Goal: Information Seeking & Learning: Learn about a topic

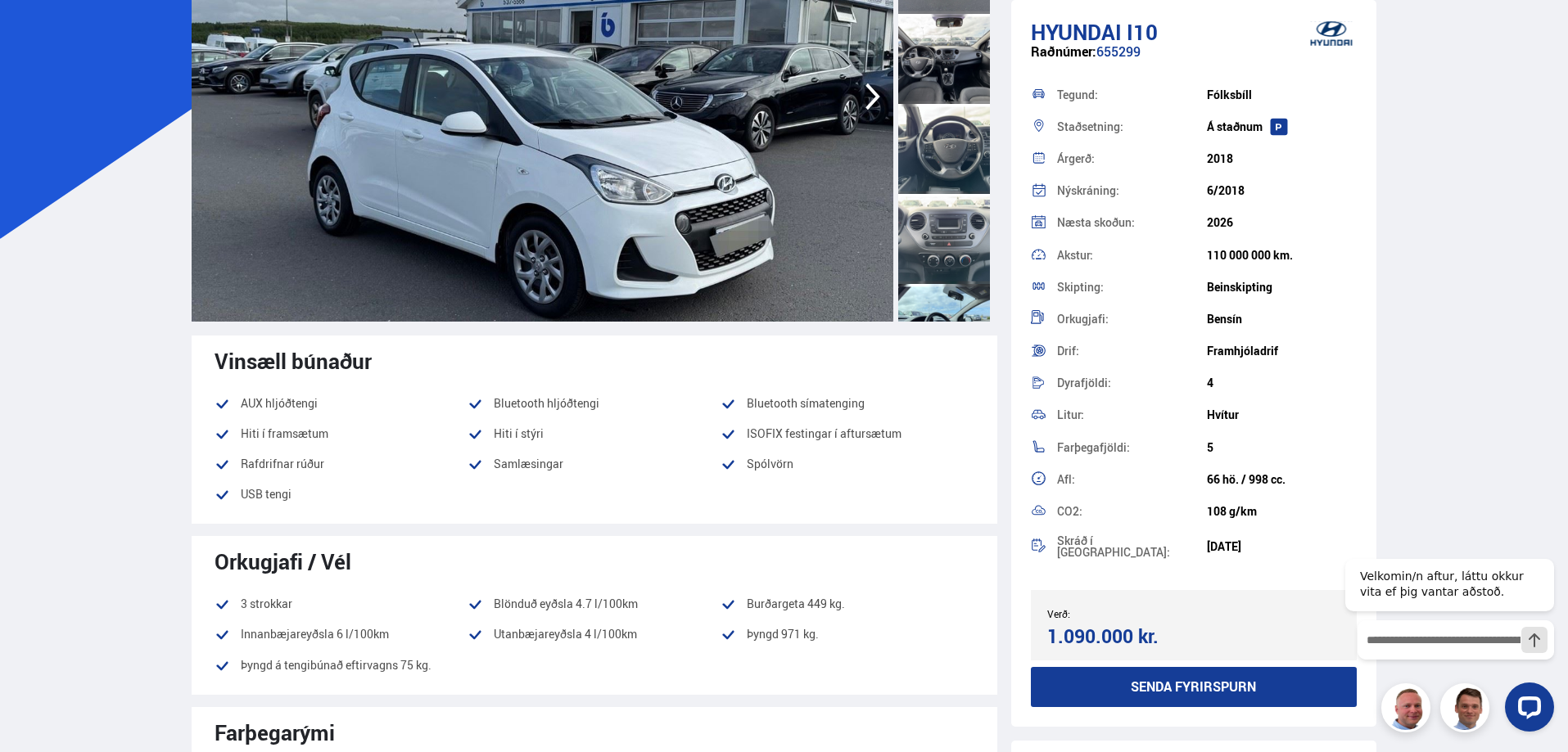
scroll to position [573, 0]
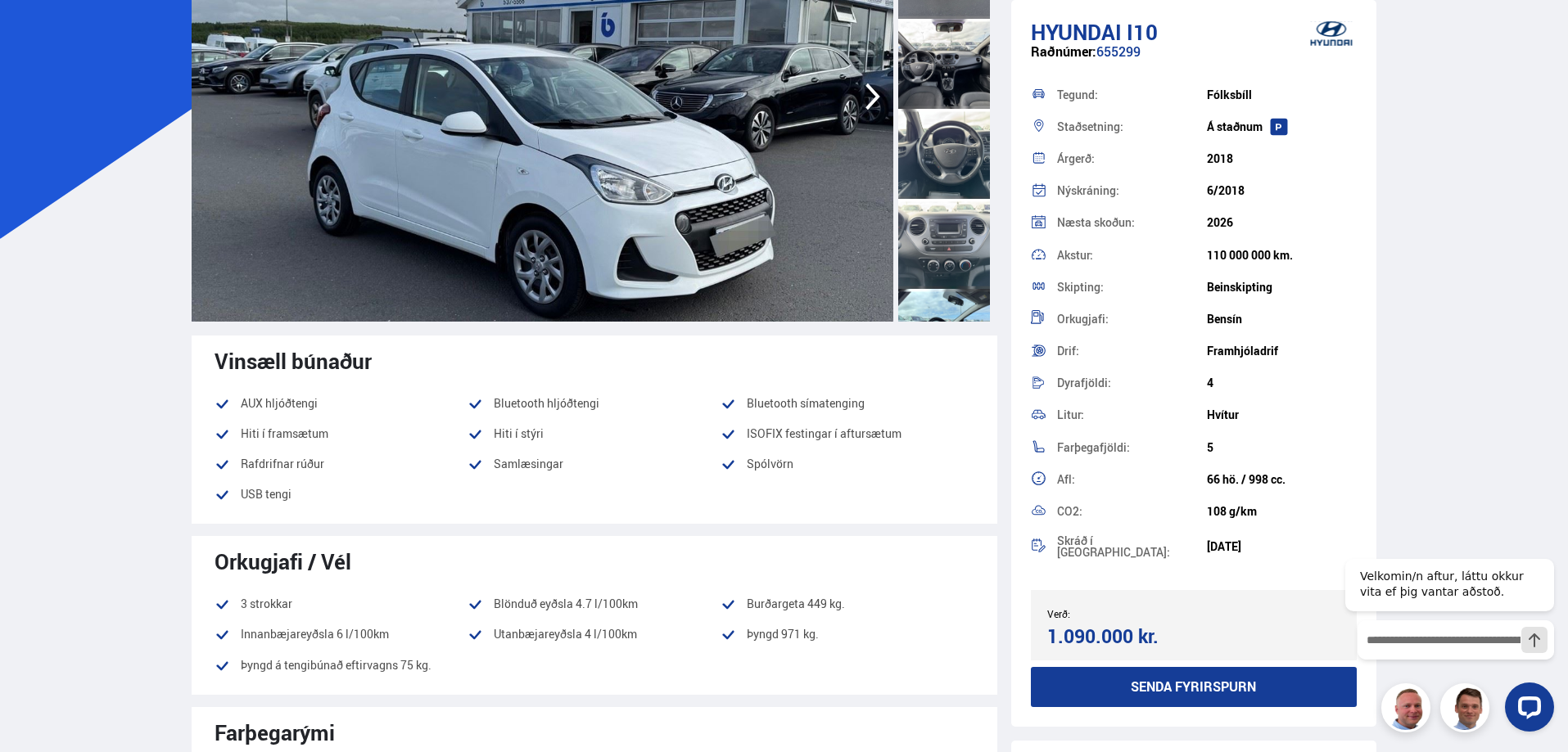
click at [945, 256] on div at bounding box center [944, 243] width 92 height 90
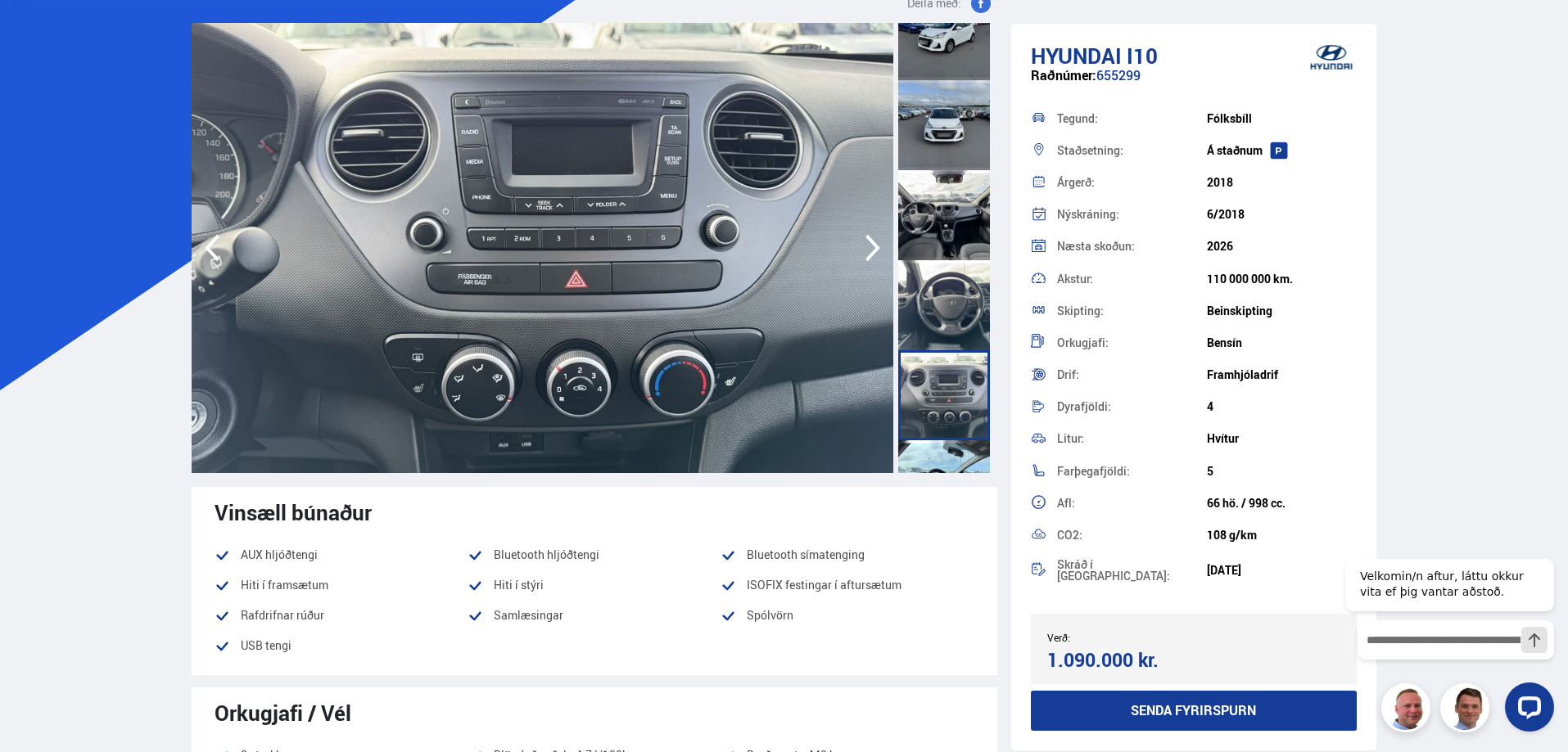
scroll to position [0, 0]
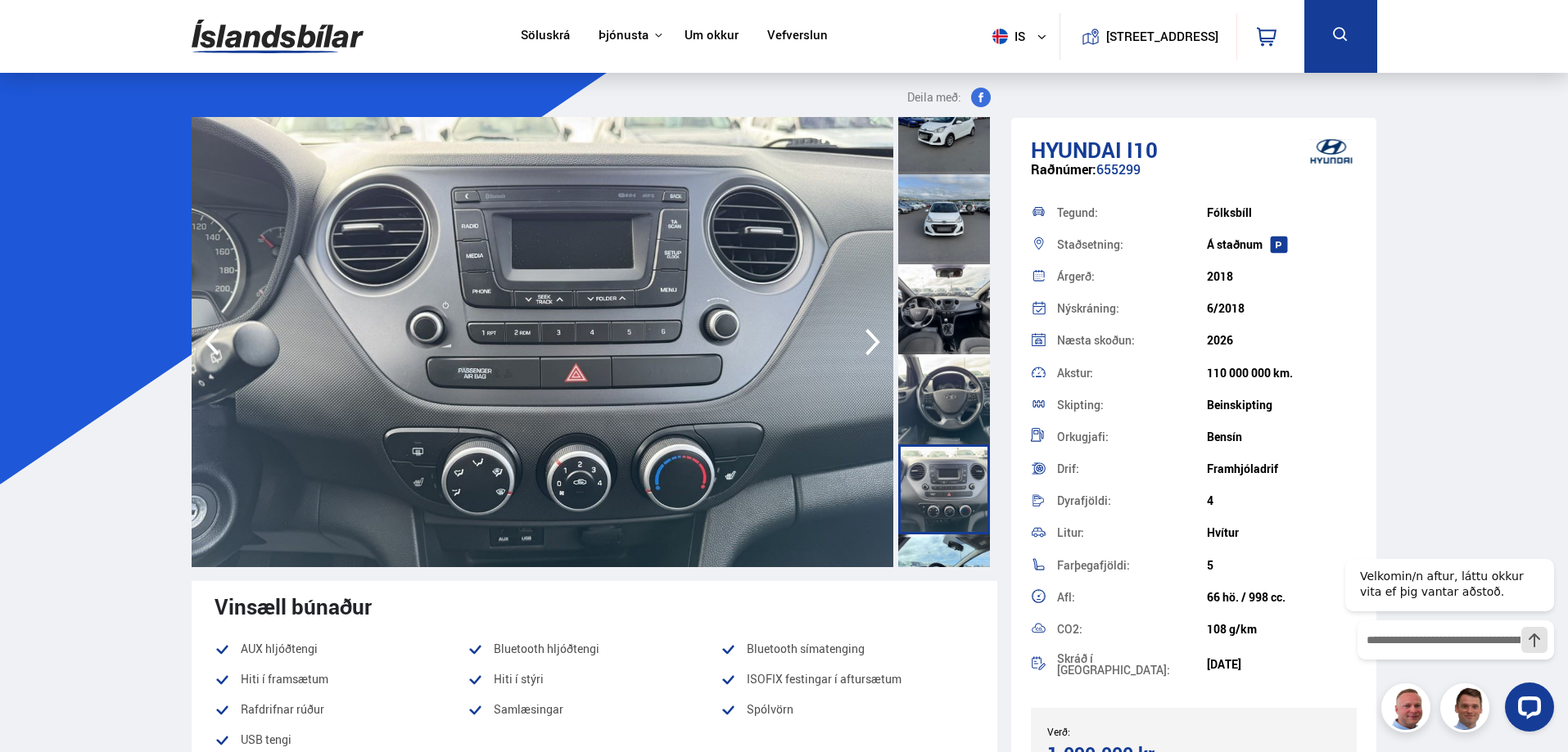
click at [948, 320] on div at bounding box center [944, 309] width 92 height 90
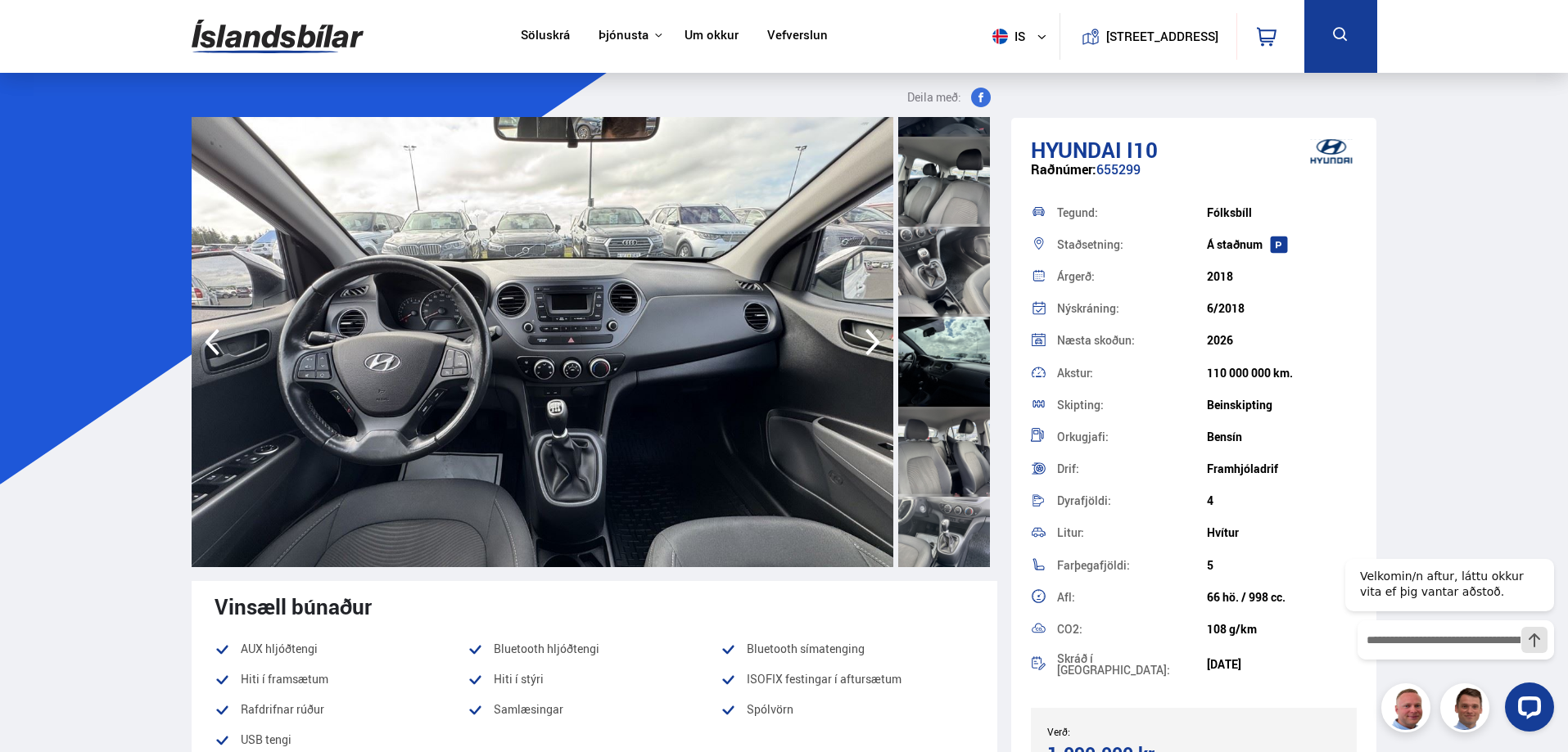
scroll to position [1309, 0]
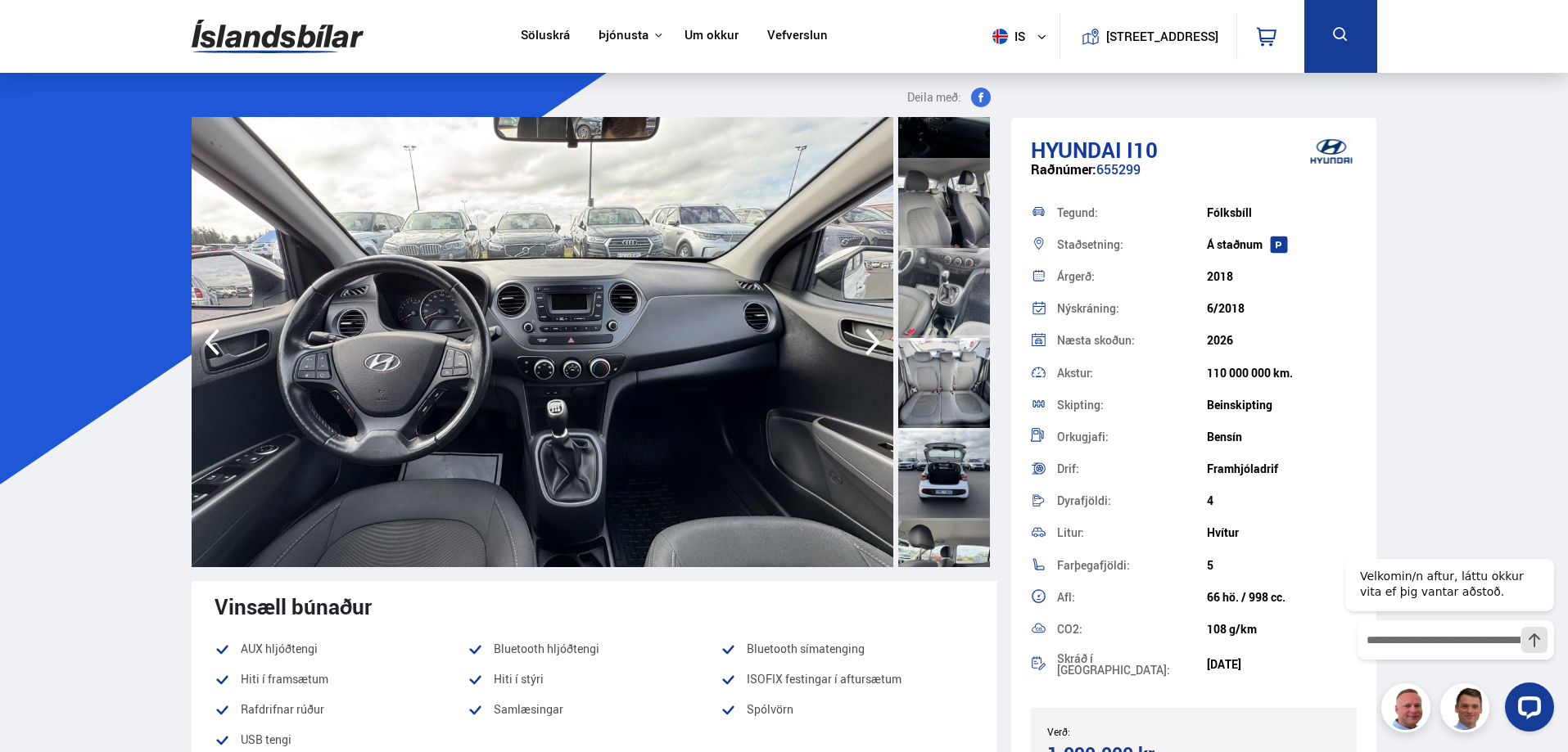
click at [948, 389] on div at bounding box center [944, 383] width 92 height 90
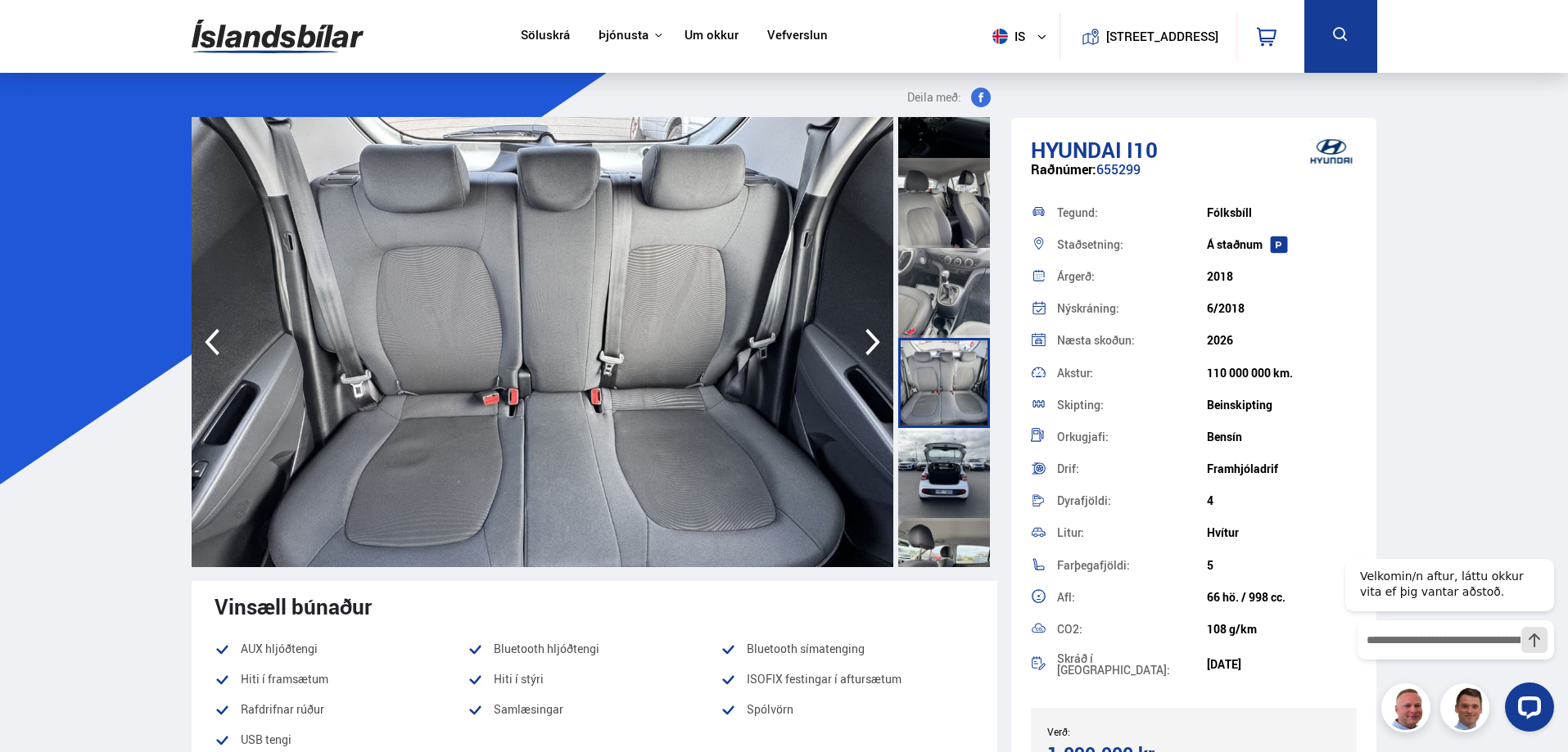
click at [972, 457] on div at bounding box center [944, 473] width 92 height 90
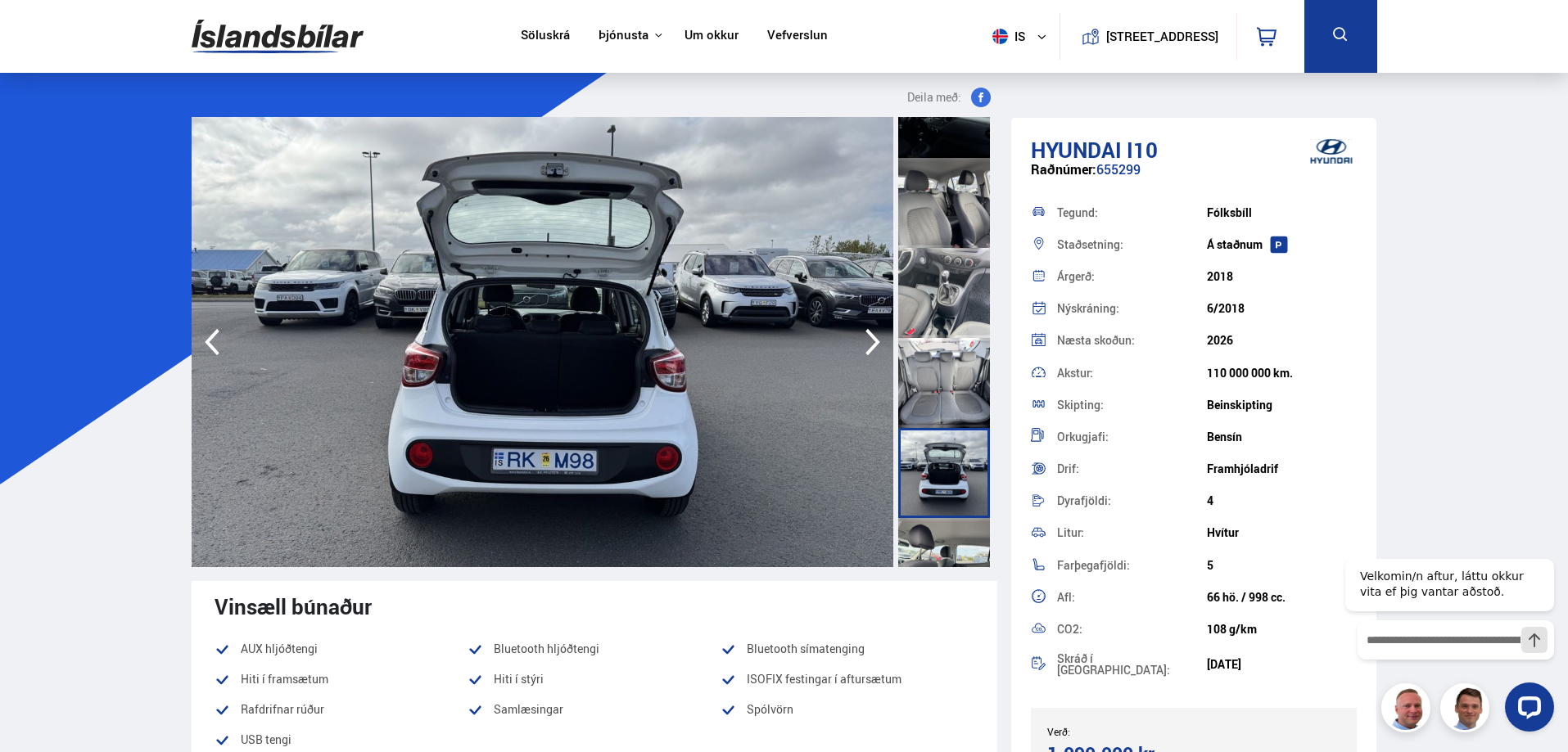
scroll to position [1392, 0]
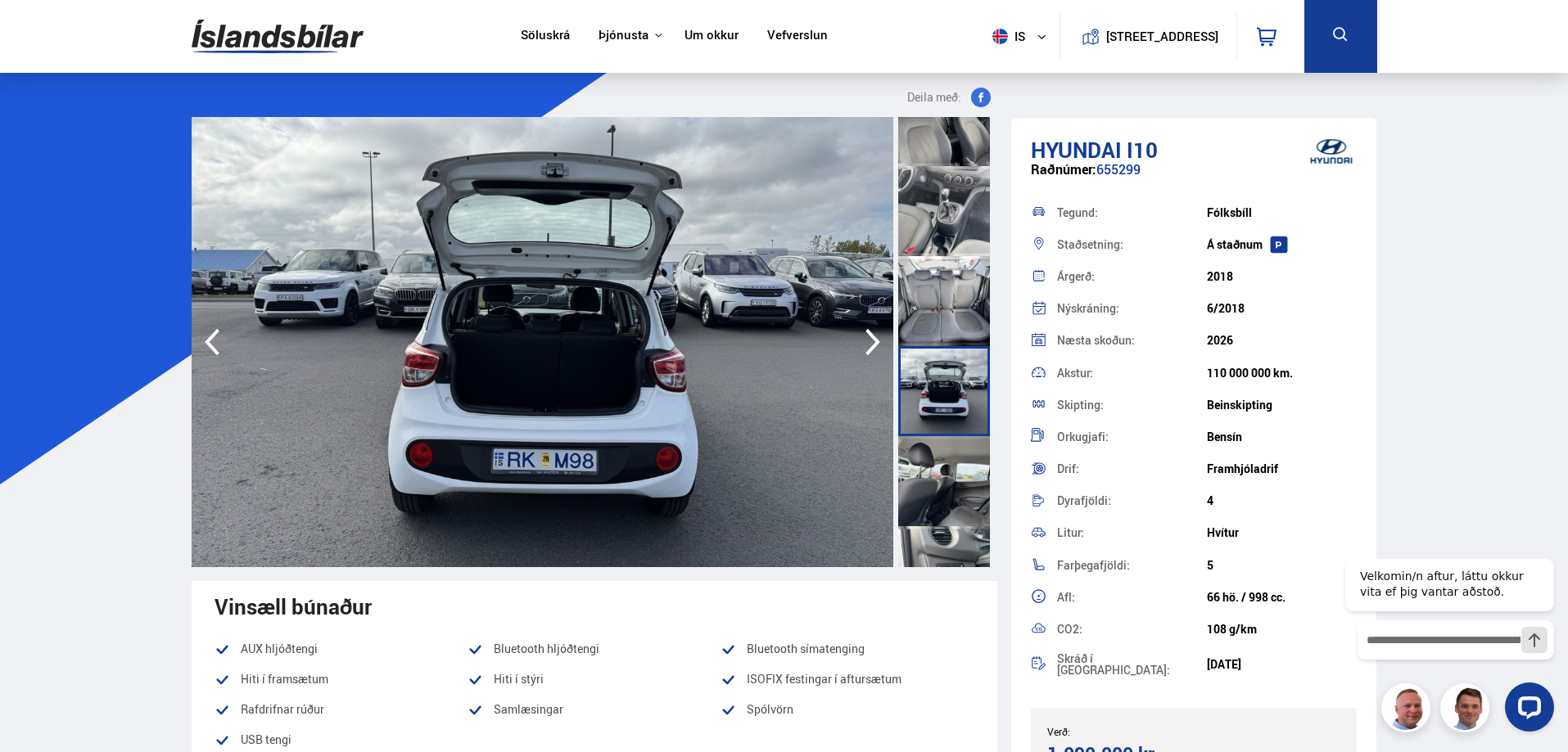
click at [953, 482] on div at bounding box center [944, 481] width 92 height 90
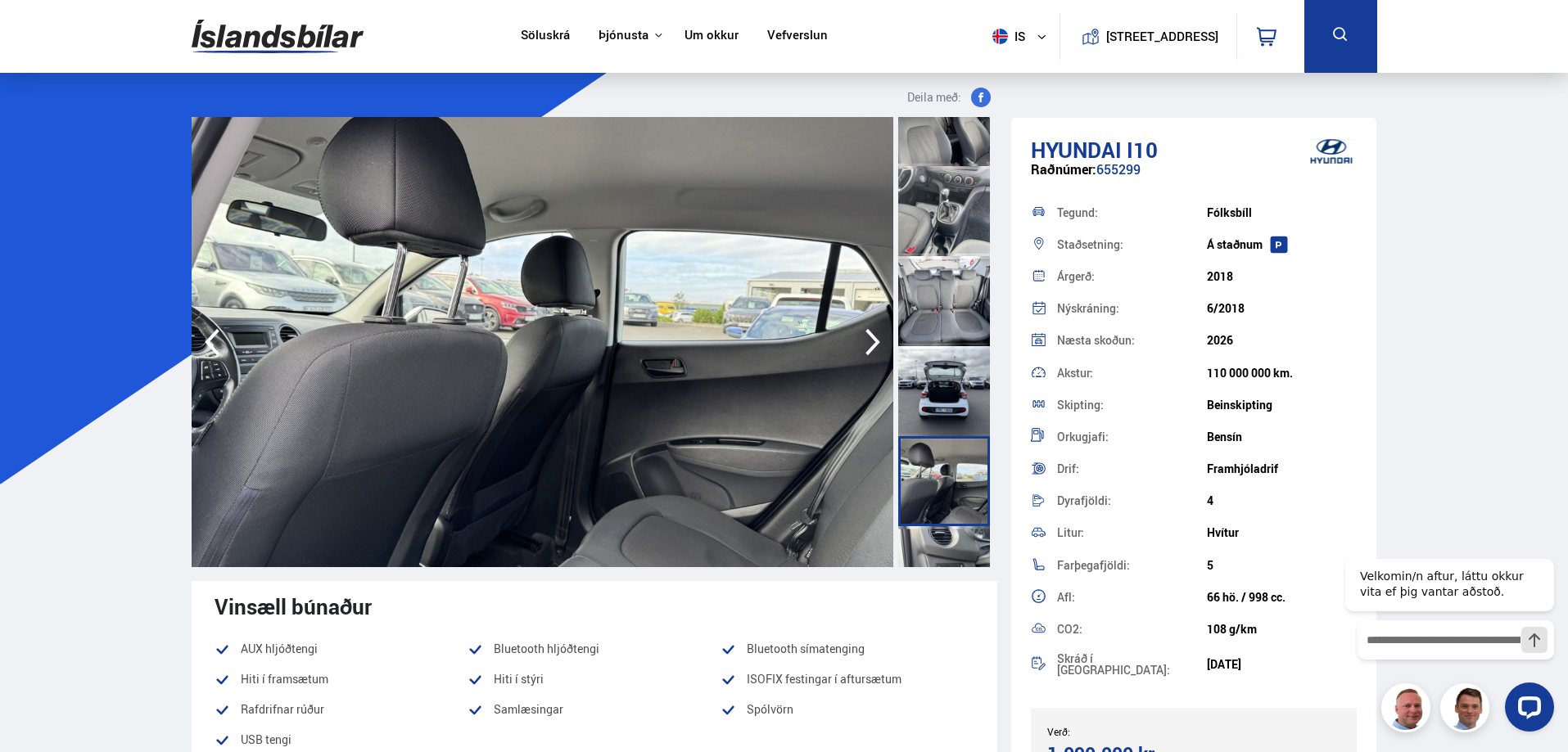
scroll to position [1473, 0]
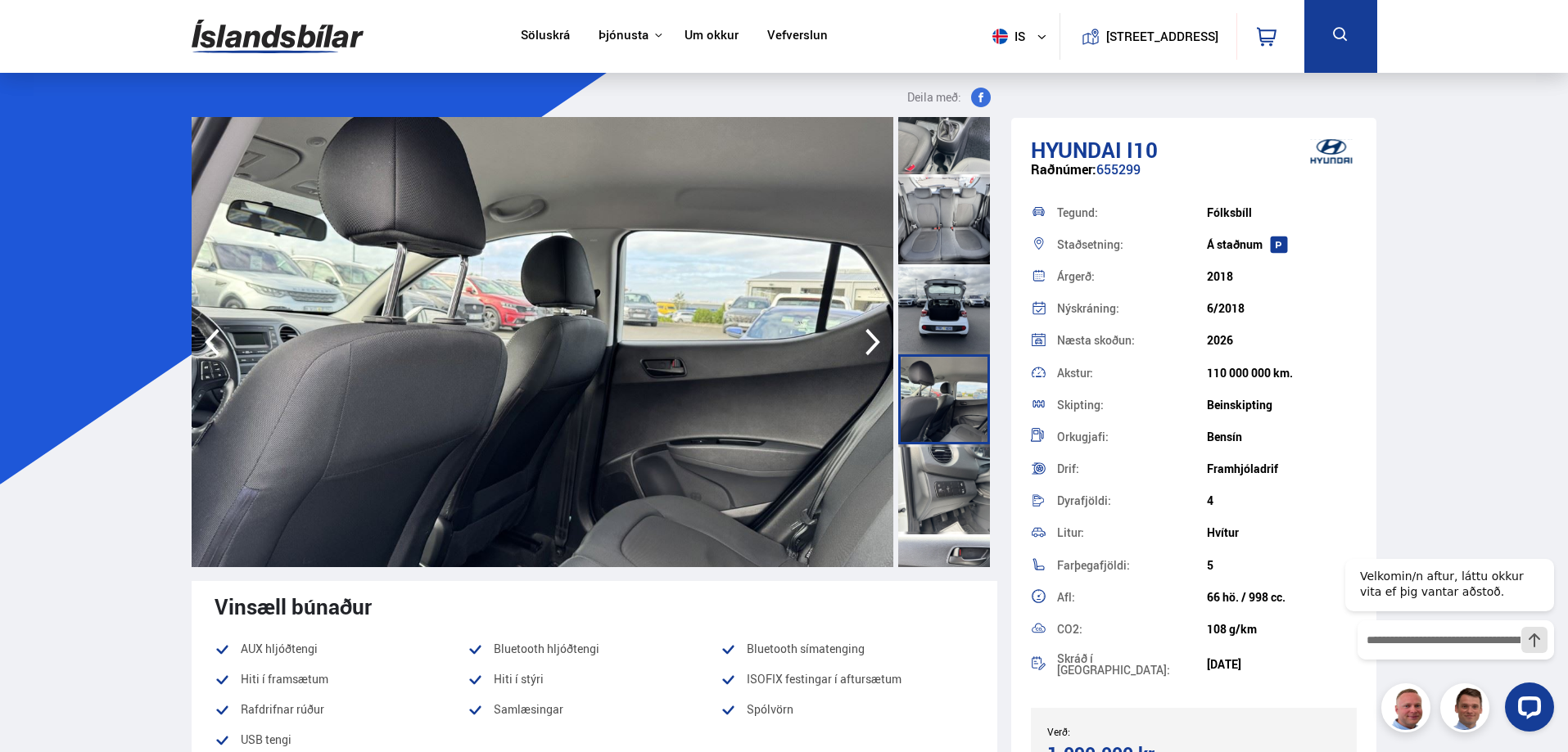
click at [947, 487] on div at bounding box center [944, 489] width 92 height 90
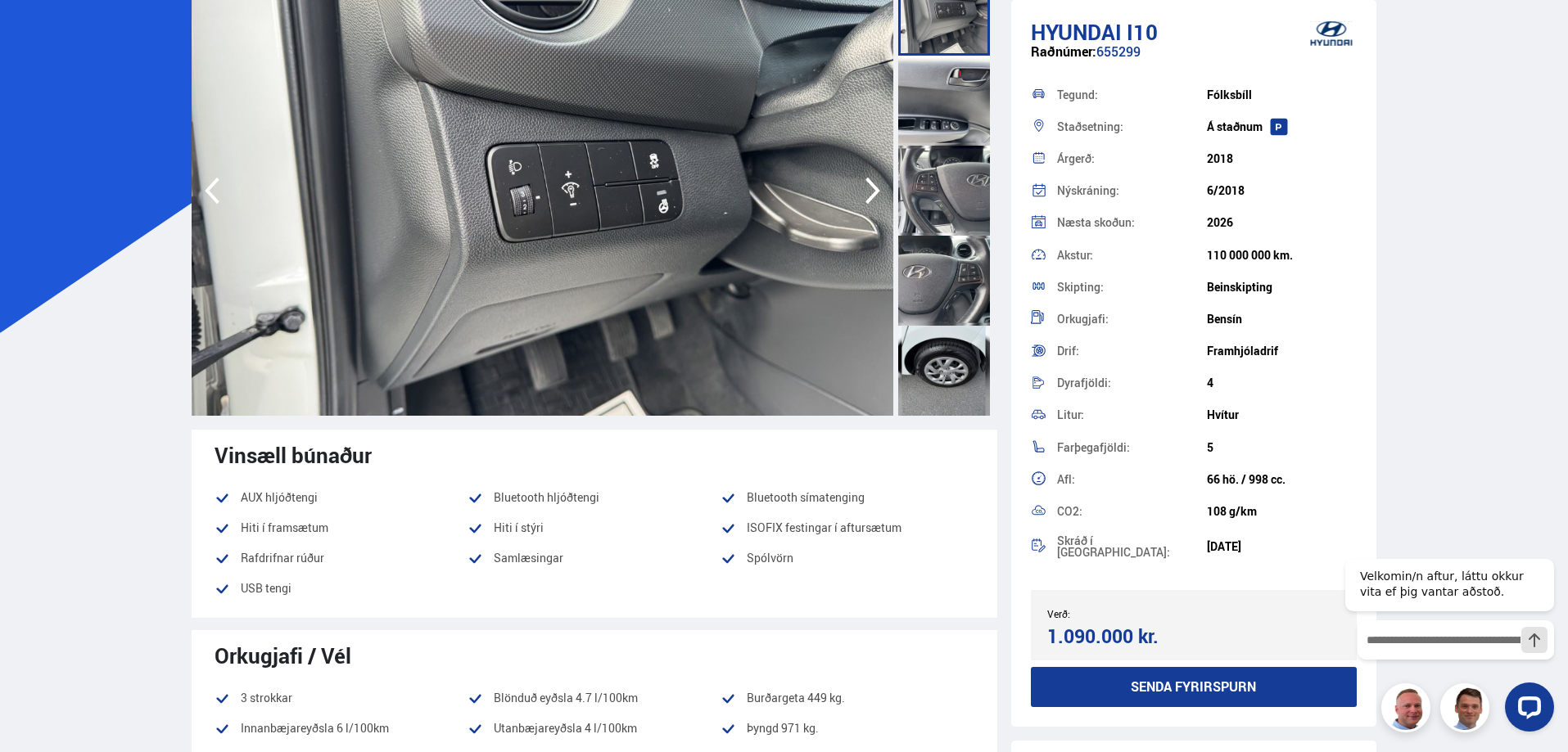
scroll to position [0, 0]
